Goal: Book appointment/travel/reservation

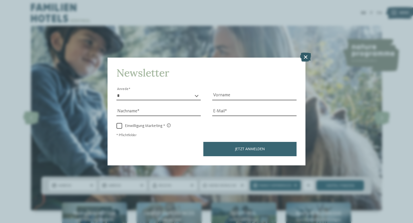
click at [305, 58] on icon at bounding box center [305, 57] width 11 height 9
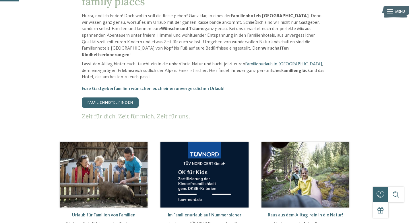
scroll to position [75, 0]
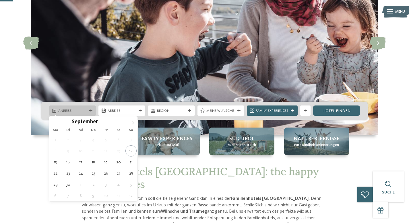
click at [91, 110] on icon at bounding box center [90, 110] width 3 height 3
click at [133, 124] on icon at bounding box center [132, 123] width 4 height 4
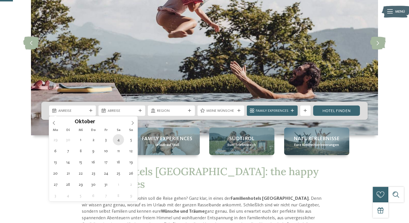
type div "04.10.2025"
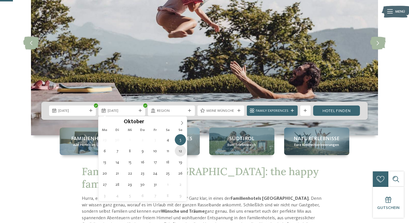
type div "12.10.2025"
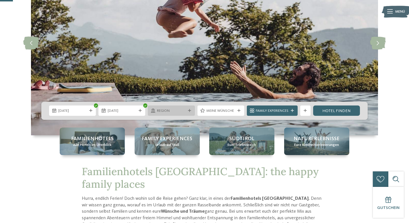
click at [188, 110] on icon at bounding box center [189, 110] width 3 height 3
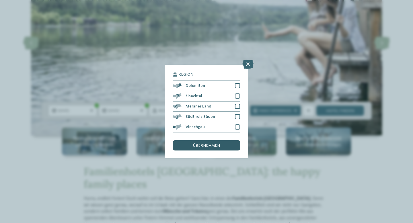
click at [205, 148] on div "übernehmen" at bounding box center [206, 145] width 67 height 10
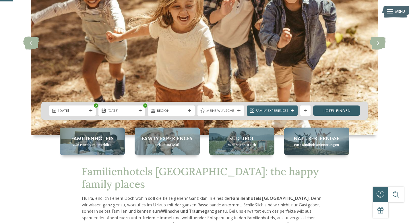
click at [343, 112] on link "Hotel finden" at bounding box center [336, 111] width 47 height 10
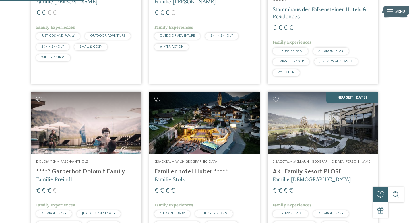
scroll to position [316, 0]
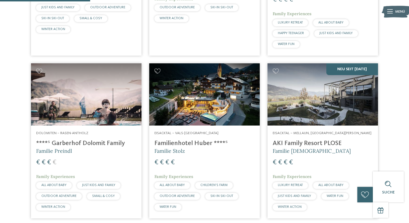
click at [84, 143] on h4 "****ˢ Garberhof Dolomit Family" at bounding box center [86, 144] width 100 height 8
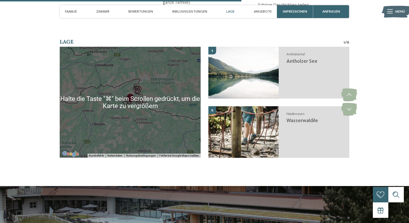
scroll to position [1262, 0]
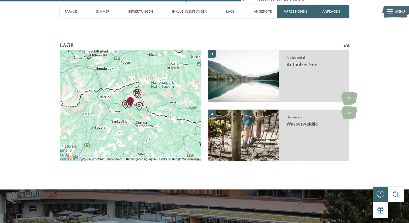
click at [132, 109] on div at bounding box center [130, 105] width 141 height 111
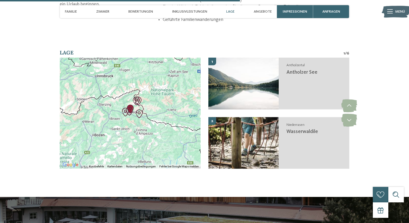
scroll to position [1251, 0]
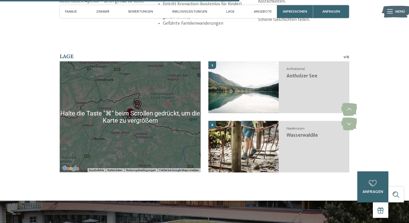
click at [130, 111] on img "Kids Area Panorama" at bounding box center [129, 115] width 9 height 9
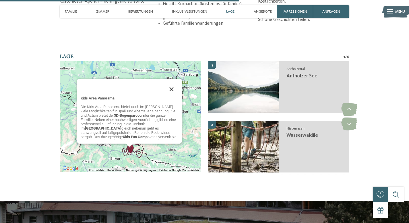
click at [171, 83] on button "Schließen" at bounding box center [171, 89] width 14 height 14
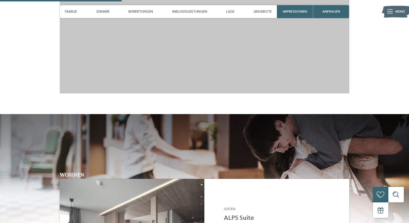
scroll to position [791, 0]
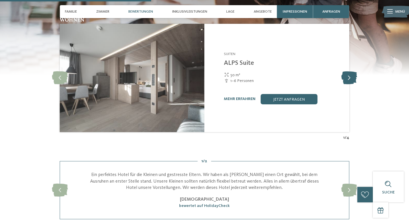
click at [351, 75] on icon at bounding box center [349, 77] width 16 height 13
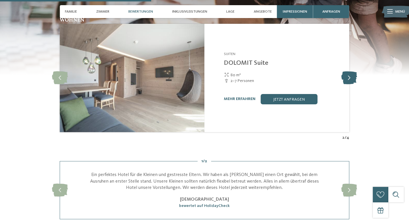
click at [351, 75] on icon at bounding box center [349, 77] width 16 height 13
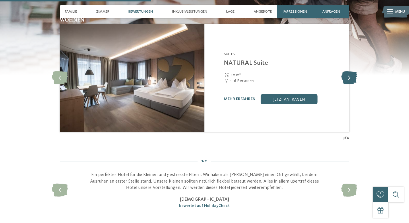
click at [351, 75] on icon at bounding box center [349, 77] width 16 height 13
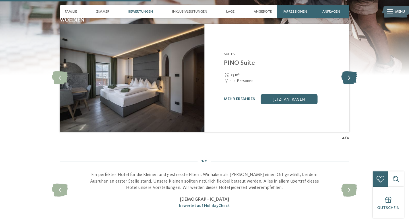
click at [351, 75] on icon at bounding box center [349, 77] width 16 height 13
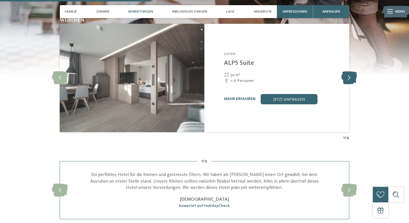
click at [351, 75] on icon at bounding box center [349, 77] width 16 height 13
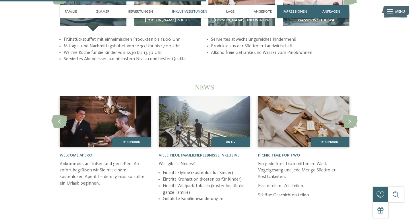
scroll to position [1226, 0]
